Goal: Find specific page/section: Find specific page/section

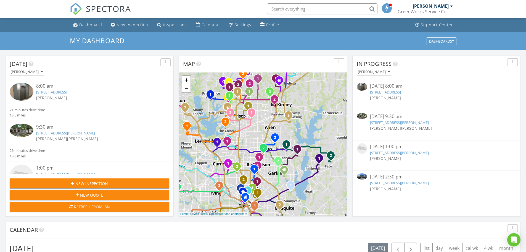
scroll to position [511, 535]
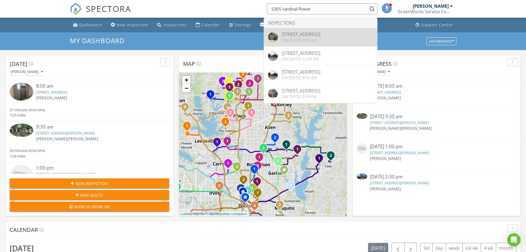
type input "5305 cardinal flower"
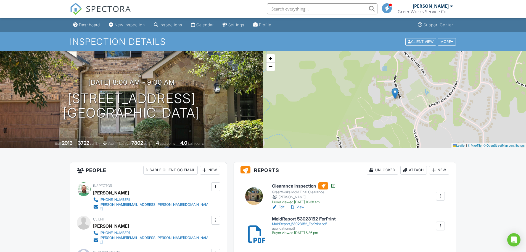
click at [299, 186] on h6 "Clearance Inspection" at bounding box center [304, 185] width 64 height 7
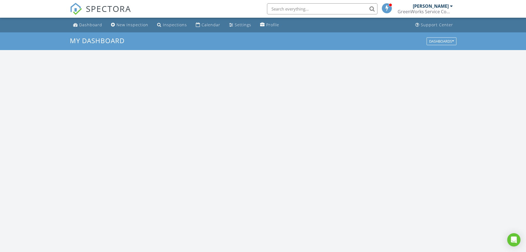
scroll to position [511, 535]
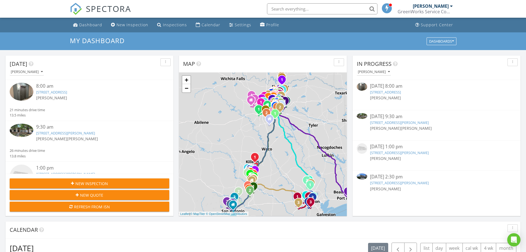
click at [67, 93] on link "[STREET_ADDRESS]" at bounding box center [51, 91] width 31 height 5
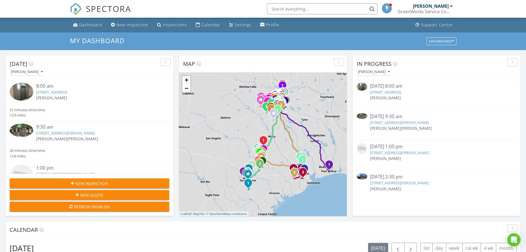
click at [56, 133] on link "[STREET_ADDRESS][PERSON_NAME]" at bounding box center [65, 132] width 59 height 5
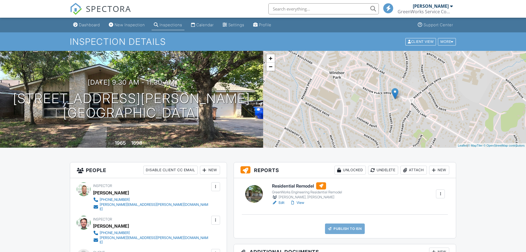
click at [276, 187] on h6 "Residential Remodel" at bounding box center [307, 185] width 70 height 7
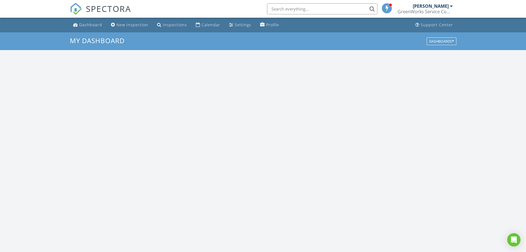
scroll to position [511, 535]
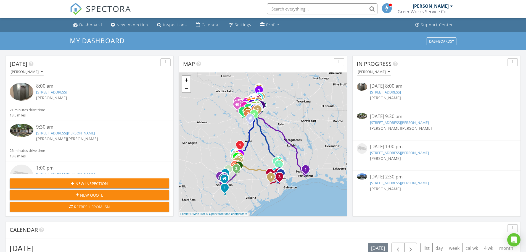
click at [67, 93] on link "12217 N Interstate Hwy 35 #4205, Austin, TX 78753" at bounding box center [51, 91] width 31 height 5
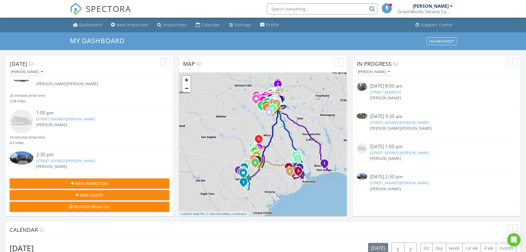
scroll to position [55, 0]
click at [83, 159] on link "240 Dycus Bend, Liberty Hill, TX 78642" at bounding box center [65, 160] width 59 height 5
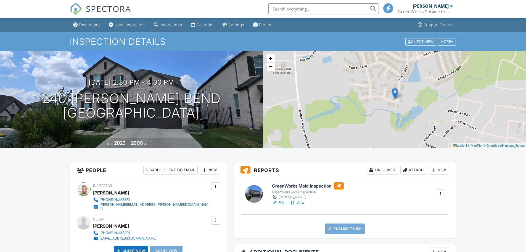
click at [301, 185] on h6 "GreenWorks Mold Inspection" at bounding box center [308, 185] width 72 height 7
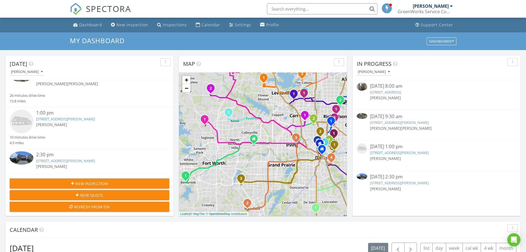
scroll to position [55, 0]
click at [296, 11] on input "text" at bounding box center [322, 8] width 110 height 11
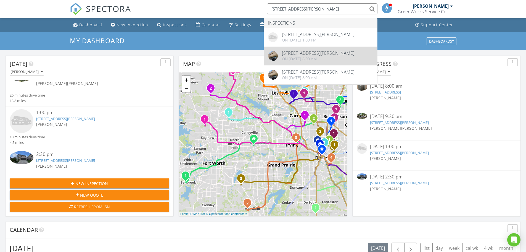
type input "8000 anderson square"
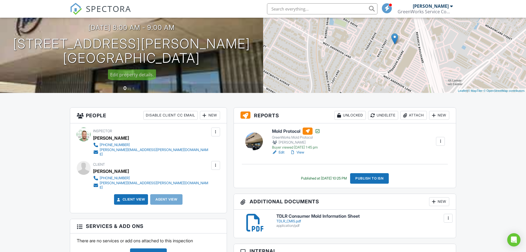
scroll to position [55, 0]
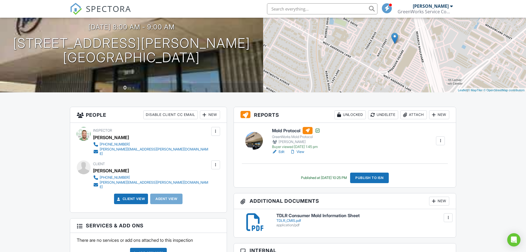
click at [288, 129] on h6 "Mold Protocol" at bounding box center [296, 130] width 48 height 7
